Goal: Complete application form

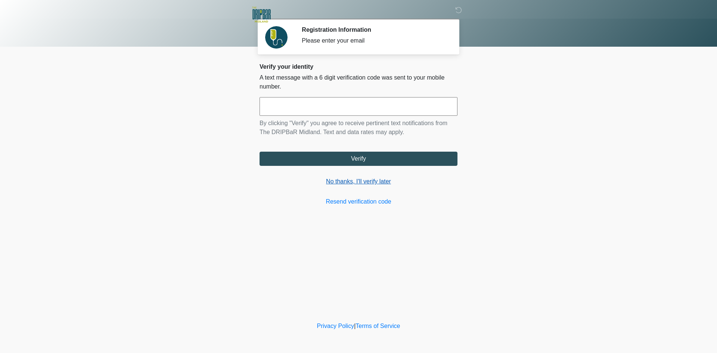
click at [361, 184] on link "No thanks, I'll verify later" at bounding box center [359, 181] width 198 height 9
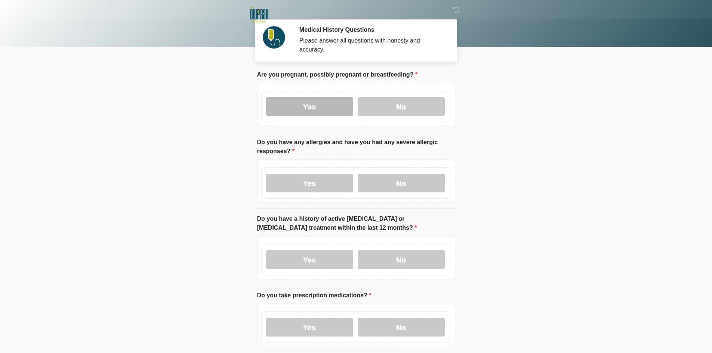
click at [307, 105] on label "Yes" at bounding box center [309, 106] width 87 height 19
click at [313, 176] on label "Yes" at bounding box center [309, 183] width 87 height 19
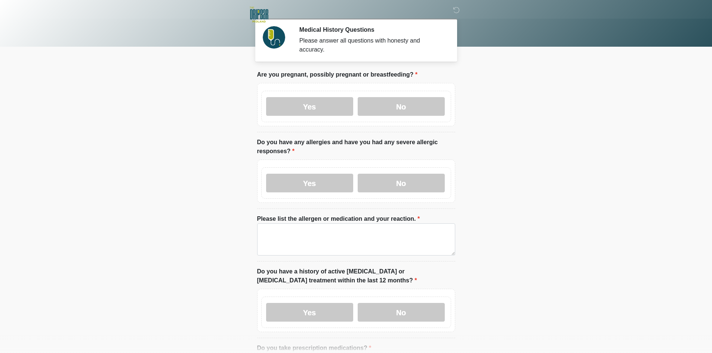
click at [300, 214] on label "Please list the allergen or medication and your reaction." at bounding box center [338, 218] width 163 height 9
click at [300, 223] on textarea "Please list the allergen or medication and your reaction." at bounding box center [356, 239] width 198 height 32
drag, startPoint x: 238, startPoint y: 225, endPoint x: 180, endPoint y: 216, distance: 58.7
click at [128, 227] on body "‎ ‎ Medical History Questions Please answer all questions with honesty and accu…" at bounding box center [356, 176] width 712 height 353
type textarea "****"
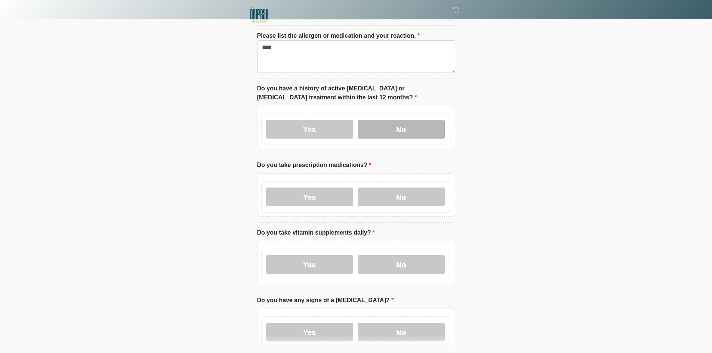
scroll to position [187, 0]
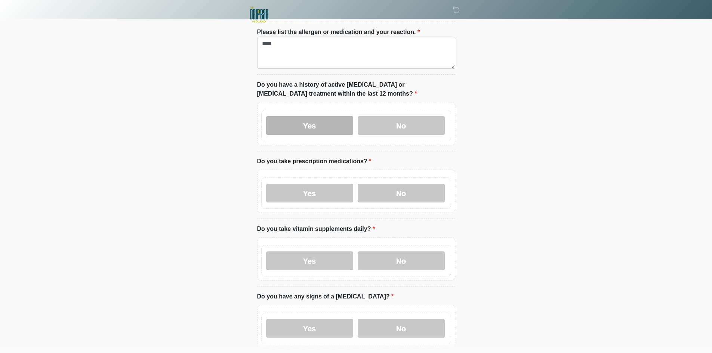
click at [311, 122] on label "Yes" at bounding box center [309, 125] width 87 height 19
click at [308, 187] on label "Yes" at bounding box center [309, 193] width 87 height 19
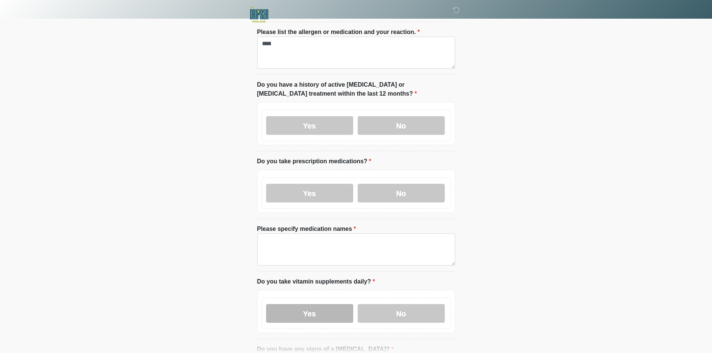
drag, startPoint x: 296, startPoint y: 310, endPoint x: 299, endPoint y: 273, distance: 37.1
click at [296, 309] on label "Yes" at bounding box center [309, 313] width 87 height 19
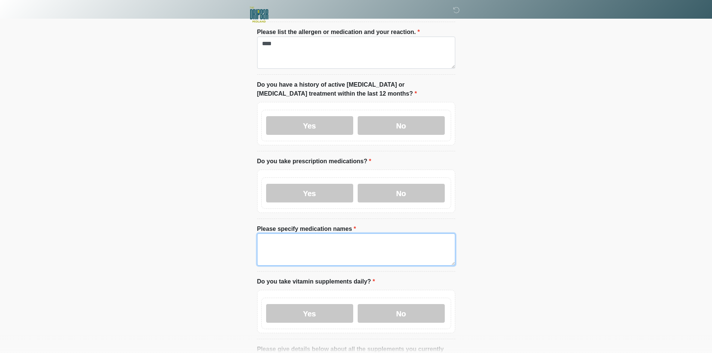
click at [309, 234] on textarea "Please specify medication names" at bounding box center [356, 250] width 198 height 32
paste textarea "****"
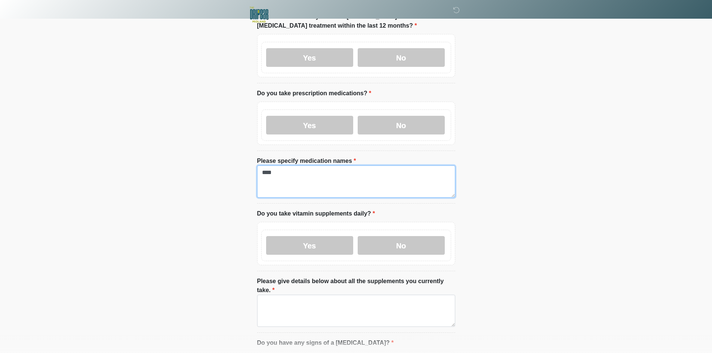
scroll to position [374, 0]
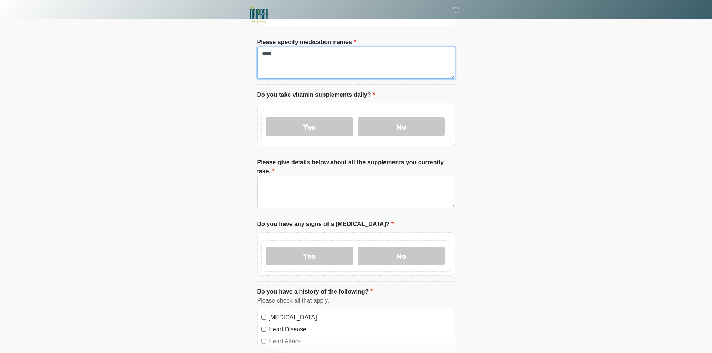
type textarea "****"
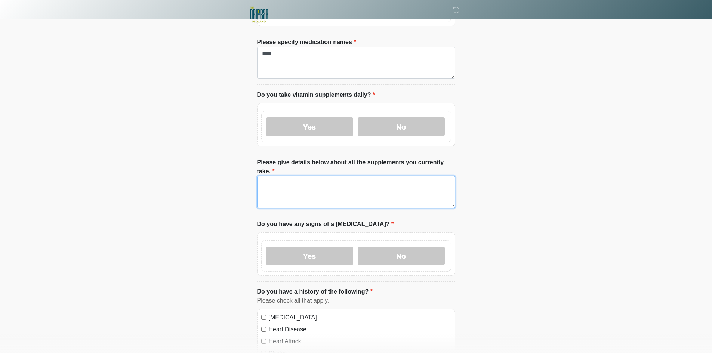
click at [288, 180] on textarea "Please give details below about all the supplements you currently take." at bounding box center [356, 192] width 198 height 32
paste textarea "****"
type textarea "****"
click at [289, 247] on label "Yes" at bounding box center [309, 256] width 87 height 19
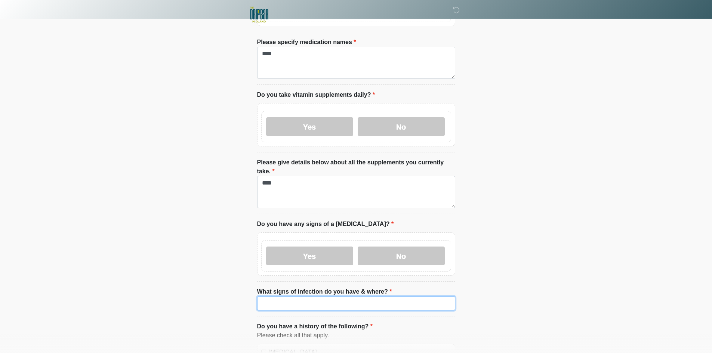
click at [287, 296] on input "What signs of infection do you have & where?" at bounding box center [356, 303] width 198 height 14
paste input "****"
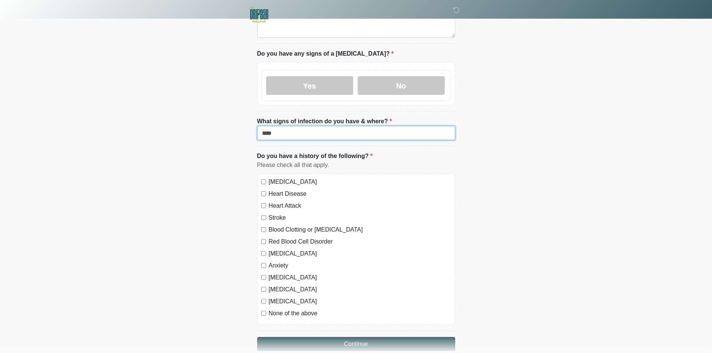
scroll to position [566, 0]
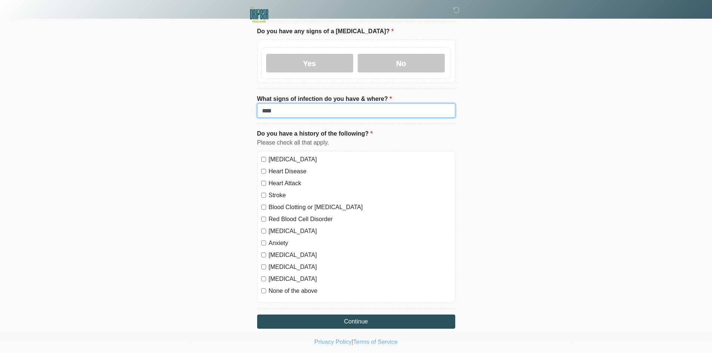
type input "****"
drag, startPoint x: 275, startPoint y: 140, endPoint x: 275, endPoint y: 148, distance: 8.2
click at [275, 151] on div "[MEDICAL_DATA] Heart Disease Heart Attack Stroke Blood Clotting or [MEDICAL_DAT…" at bounding box center [356, 227] width 198 height 152
click at [280, 151] on div "[MEDICAL_DATA] Heart Disease Heart Attack Stroke Blood Clotting or [MEDICAL_DAT…" at bounding box center [356, 227] width 198 height 152
click at [288, 155] on label "[MEDICAL_DATA]" at bounding box center [360, 159] width 182 height 9
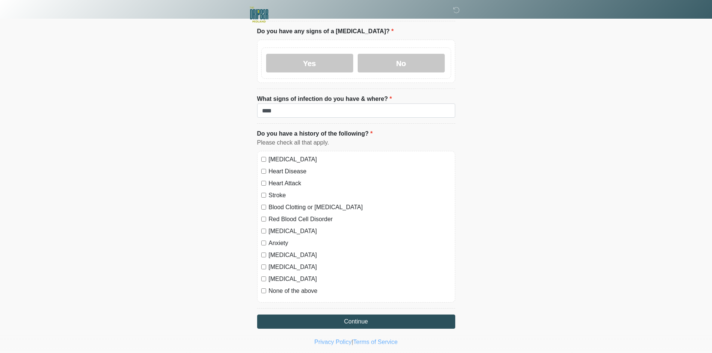
drag, startPoint x: 285, startPoint y: 152, endPoint x: 283, endPoint y: 167, distance: 15.5
click at [285, 167] on label "Heart Disease" at bounding box center [360, 171] width 182 height 9
drag, startPoint x: 282, startPoint y: 170, endPoint x: 282, endPoint y: 175, distance: 5.6
click at [282, 179] on label "Heart Attack" at bounding box center [360, 183] width 182 height 9
drag, startPoint x: 280, startPoint y: 180, endPoint x: 280, endPoint y: 186, distance: 6.0
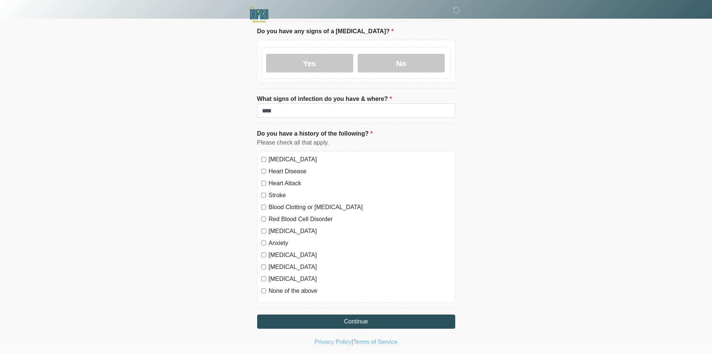
click at [280, 191] on label "Stroke" at bounding box center [360, 195] width 182 height 9
click at [282, 203] on label "Blood Clotting or [MEDICAL_DATA]" at bounding box center [360, 207] width 182 height 9
click at [280, 215] on label "Red Blood Cell Disorder" at bounding box center [360, 219] width 182 height 9
click at [279, 227] on label "[MEDICAL_DATA]" at bounding box center [360, 231] width 182 height 9
click at [278, 239] on label "Anxiety" at bounding box center [360, 243] width 182 height 9
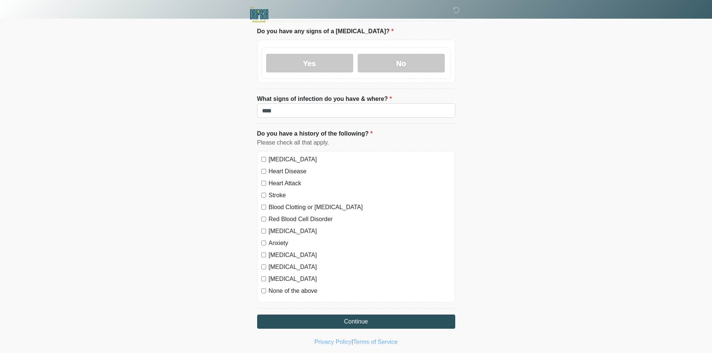
click at [279, 251] on label "[MEDICAL_DATA]" at bounding box center [360, 255] width 182 height 9
click at [277, 263] on label "[MEDICAL_DATA]" at bounding box center [360, 267] width 182 height 9
click at [277, 258] on div "[MEDICAL_DATA] Heart Disease Heart Attack Stroke Blood Clotting or [MEDICAL_DAT…" at bounding box center [356, 227] width 198 height 152
click at [277, 275] on label "[MEDICAL_DATA]" at bounding box center [360, 279] width 182 height 9
click at [279, 287] on label "None of the above" at bounding box center [360, 291] width 182 height 9
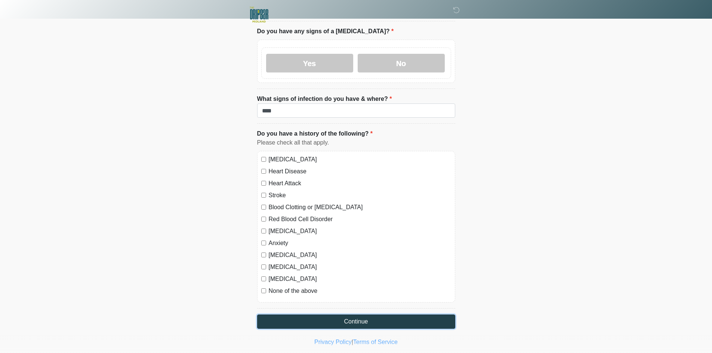
click at [403, 315] on button "Continue" at bounding box center [356, 322] width 198 height 14
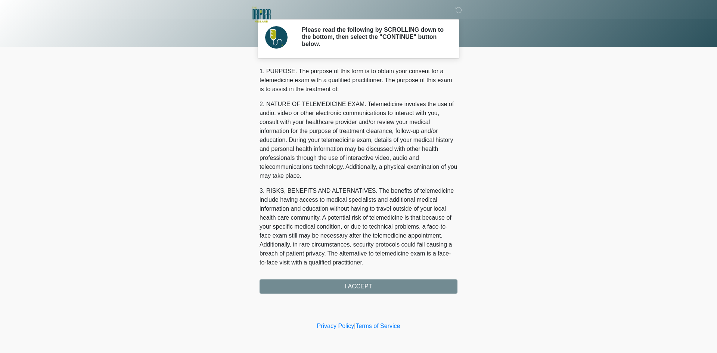
scroll to position [239, 0]
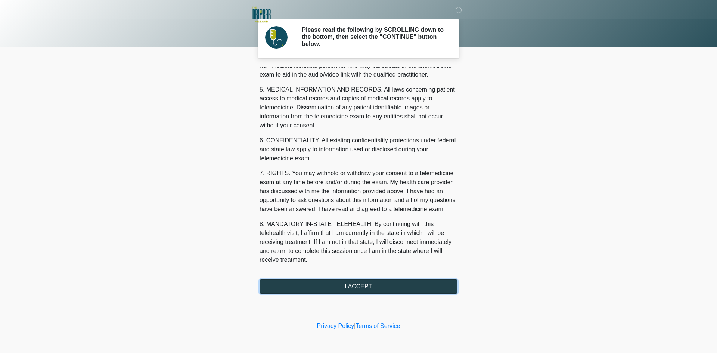
click at [394, 287] on button "I ACCEPT" at bounding box center [359, 286] width 198 height 14
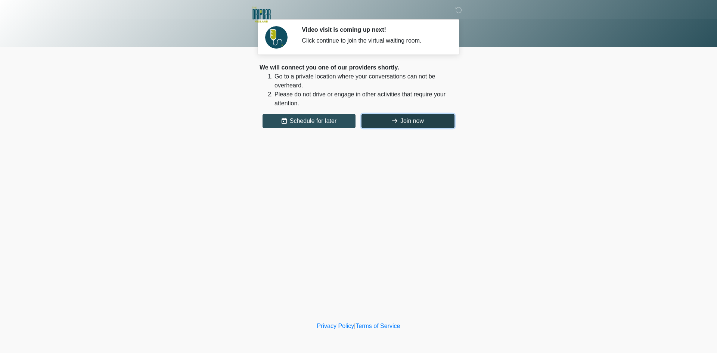
click at [424, 123] on button "Join now" at bounding box center [408, 121] width 93 height 14
